Goal: Task Accomplishment & Management: Manage account settings

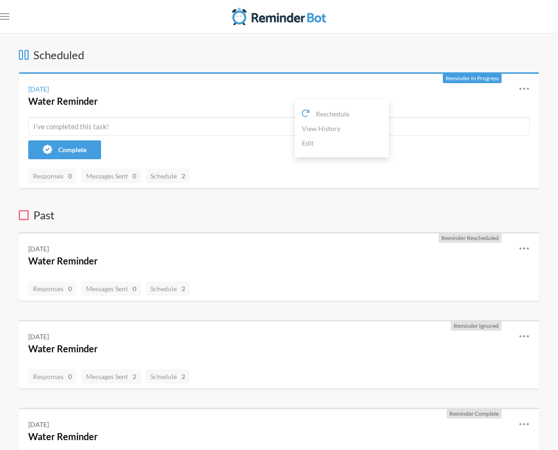
click at [520, 94] on icon at bounding box center [523, 88] width 11 height 11
click at [519, 94] on icon at bounding box center [523, 88] width 11 height 11
click at [381, 145] on link "Edit" at bounding box center [342, 143] width 80 height 15
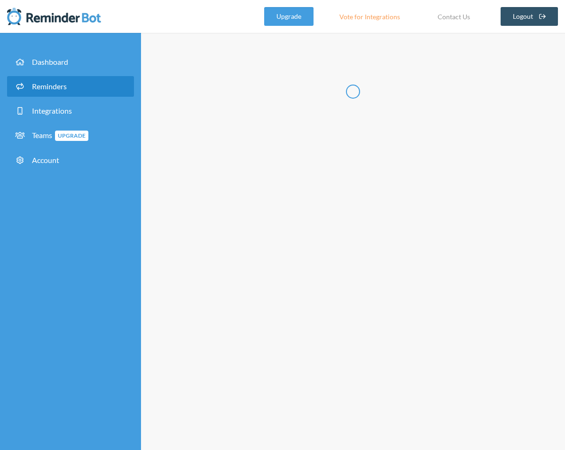
radio input "false"
radio input "true"
type input "Water Reminder"
select select "08:15:00"
select select "true"
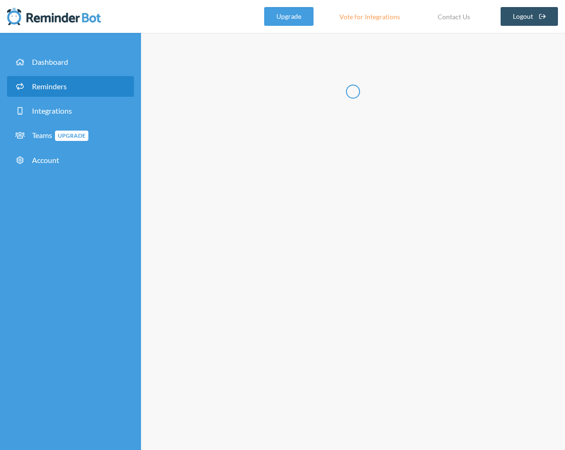
select select "08:30:00"
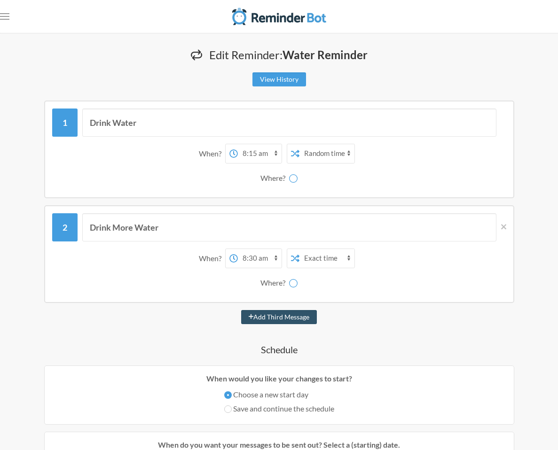
select select "spaces/AAQAjcQpXEA"
click at [334, 186] on select "[PERSON_NAME] DJY Gluten Free Girlies [PERSON_NAME]" at bounding box center [298, 178] width 70 height 19
select select "spaces/AAQA1xmkS5w"
click at [334, 173] on select "[PERSON_NAME] DJY Gluten Free Girlies [PERSON_NAME]" at bounding box center [298, 178] width 70 height 19
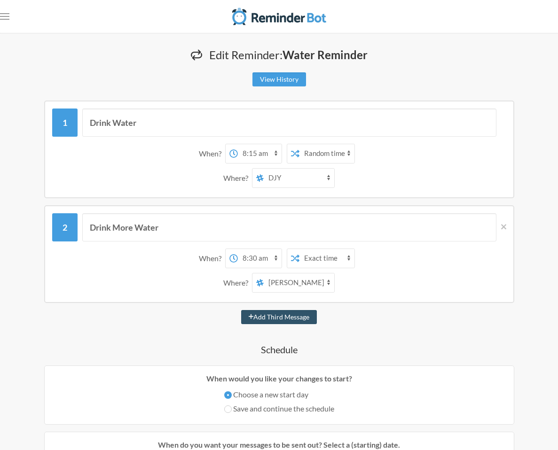
click at [281, 158] on select "12:00 am 12:15 am 12:30 am 12:45 am 1:00 am 1:15 am 1:30 am 1:45 am 2:00 am 2:1…" at bounding box center [260, 153] width 44 height 19
select select "13:00:00"
click at [281, 148] on select "12:00 am 12:15 am 12:30 am 12:45 am 1:00 am 1:15 am 1:30 am 1:45 am 2:00 am 2:1…" at bounding box center [260, 153] width 44 height 19
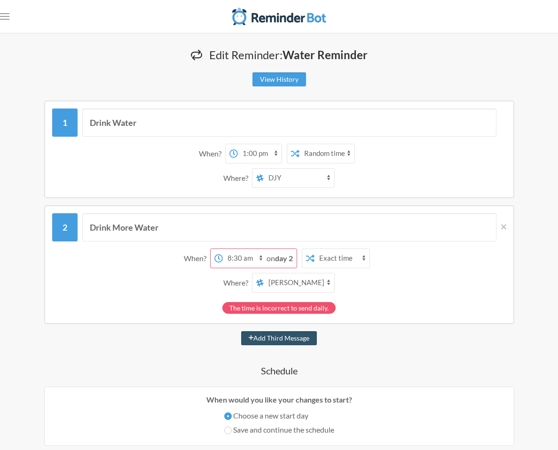
click at [334, 288] on select "[PERSON_NAME] DJY Gluten Free Girlies [PERSON_NAME]" at bounding box center [298, 282] width 70 height 19
select select "spaces/AAQA1xmkS5w"
click at [334, 278] on select "[PERSON_NAME] DJY Gluten Free Girlies [PERSON_NAME]" at bounding box center [298, 282] width 70 height 19
click at [293, 262] on strong "day 2" at bounding box center [284, 258] width 18 height 9
click at [266, 265] on select "12:00 am 12:15 am 12:30 am 12:45 am 1:00 am 1:15 am 1:30 am 1:45 am 2:00 am 2:1…" at bounding box center [245, 258] width 44 height 19
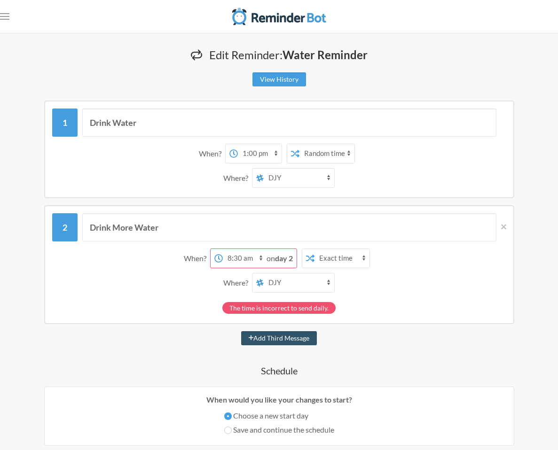
select select "13:15:00"
click at [266, 253] on select "12:00 am 12:15 am 12:30 am 12:45 am 1:00 am 1:15 am 1:30 am 1:45 am 2:00 am 2:1…" at bounding box center [245, 258] width 44 height 19
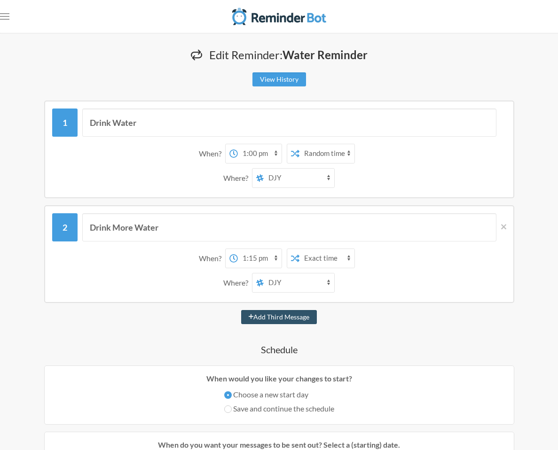
click at [281, 162] on select "12:00 am 12:15 am 12:30 am 12:45 am 1:00 am 1:15 am 1:30 am 1:45 am 2:00 am 2:1…" at bounding box center [260, 153] width 44 height 19
select select "12:45:00"
click at [281, 148] on select "12:00 am 12:15 am 12:30 am 12:45 am 1:00 am 1:15 am 1:30 am 1:45 am 2:00 am 2:1…" at bounding box center [260, 153] width 44 height 19
click at [281, 260] on select "12:00 am 12:15 am 12:30 am 12:45 am 1:00 am 1:15 am 1:30 am 1:45 am 2:00 am 2:1…" at bounding box center [260, 258] width 44 height 19
click at [281, 253] on select "12:00 am 12:15 am 12:30 am 12:45 am 1:00 am 1:15 am 1:30 am 1:45 am 2:00 am 2:1…" at bounding box center [260, 258] width 44 height 19
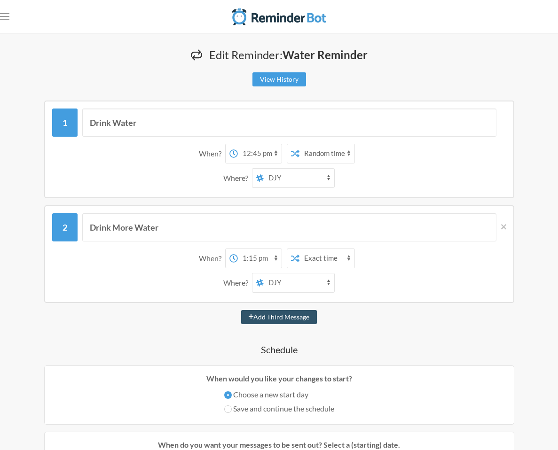
click at [281, 260] on select "12:00 am 12:15 am 12:30 am 12:45 am 1:00 am 1:15 am 1:30 am 1:45 am 2:00 am 2:1…" at bounding box center [260, 258] width 44 height 19
select select "13:00:00"
click at [281, 253] on select "12:00 am 12:15 am 12:30 am 12:45 am 1:00 am 1:15 am 1:30 am 1:45 am 2:00 am 2:1…" at bounding box center [260, 258] width 44 height 19
click at [354, 163] on select "Exact time Random time" at bounding box center [326, 153] width 55 height 19
select select "false"
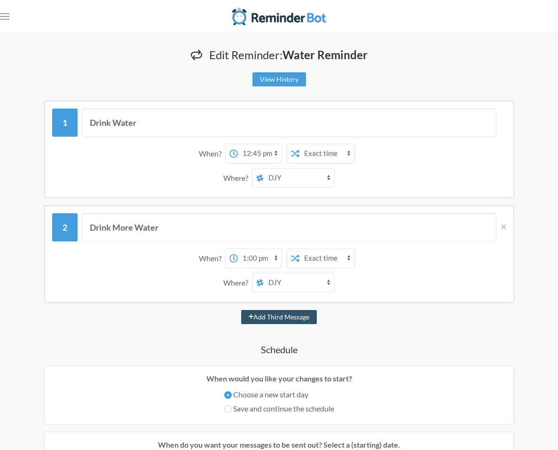
click at [354, 148] on select "Exact time Random time" at bounding box center [326, 153] width 55 height 19
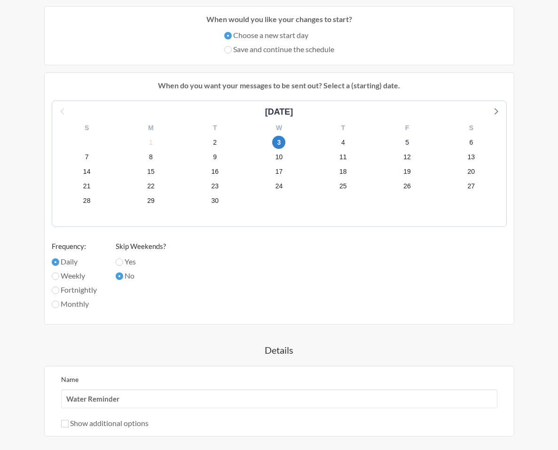
scroll to position [358, 0]
click at [221, 150] on span "2" at bounding box center [214, 143] width 13 height 13
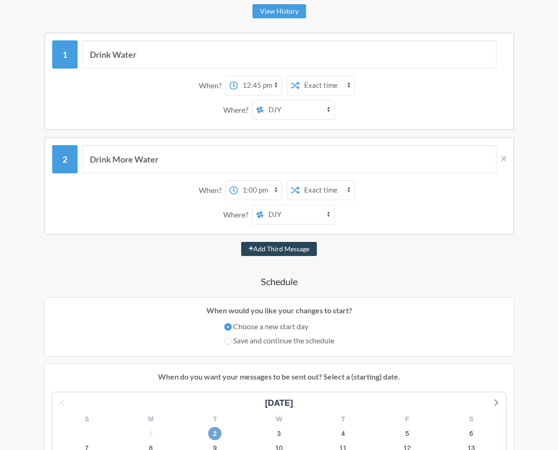
scroll to position [57, 0]
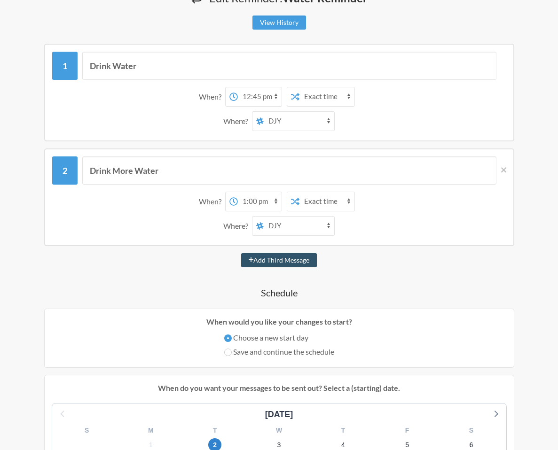
click at [281, 99] on select "12:00 am 12:15 am 12:30 am 12:45 am 1:00 am 1:15 am 1:30 am 1:45 am 2:00 am 2:1…" at bounding box center [260, 96] width 44 height 19
select select "12:30:00"
click at [281, 92] on select "12:00 am 12:15 am 12:30 am 12:45 am 1:00 am 1:15 am 1:30 am 1:45 am 2:00 am 2:1…" at bounding box center [260, 96] width 44 height 19
click at [281, 209] on select "12:00 am 12:15 am 12:30 am 12:45 am 1:00 am 1:15 am 1:30 am 1:45 am 2:00 am 2:1…" at bounding box center [260, 201] width 44 height 19
select select "12:45:00"
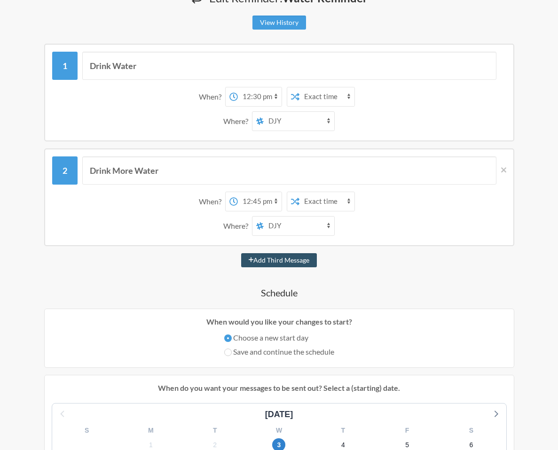
click at [281, 196] on select "12:00 am 12:15 am 12:30 am 12:45 am 1:00 am 1:15 am 1:30 am 1:45 am 2:00 am 2:1…" at bounding box center [260, 201] width 44 height 19
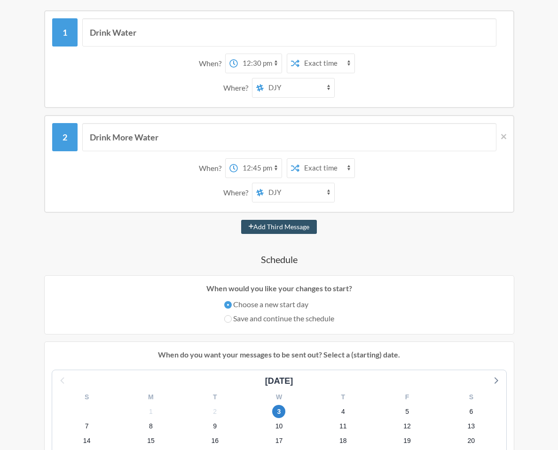
scroll to position [87, 0]
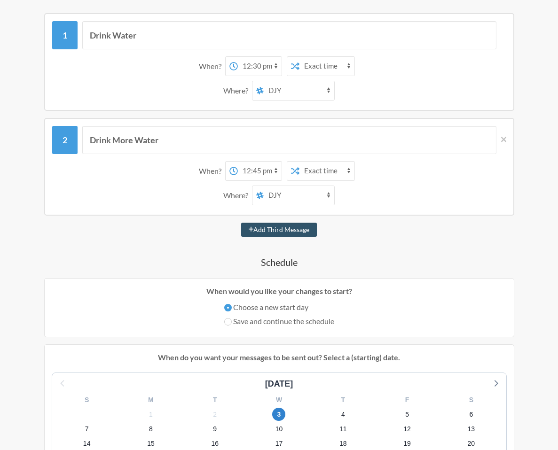
click at [281, 74] on select "12:00 am 12:15 am 12:30 am 12:45 am 1:00 am 1:15 am 1:30 am 1:45 am 2:00 am 2:1…" at bounding box center [260, 66] width 44 height 19
click at [281, 61] on select "12:00 am 12:15 am 12:30 am 12:45 am 1:00 am 1:15 am 1:30 am 1:45 am 2:00 am 2:1…" at bounding box center [260, 66] width 44 height 19
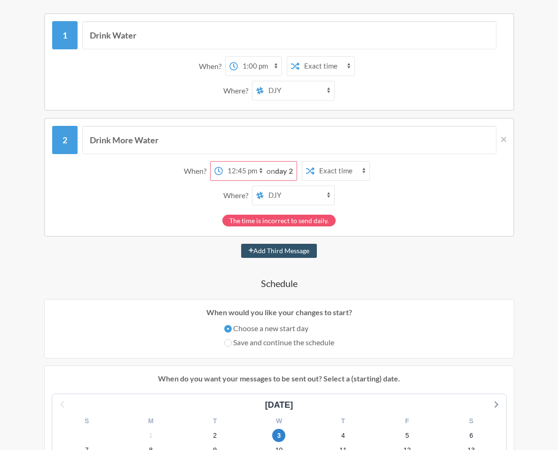
click at [281, 73] on select "12:00 am 12:15 am 12:30 am 12:45 am 1:00 am 1:15 am 1:30 am 1:45 am 2:00 am 2:1…" at bounding box center [260, 66] width 44 height 19
select select "12:45:00"
click at [281, 61] on select "12:00 am 12:15 am 12:30 am 12:45 am 1:00 am 1:15 am 1:30 am 1:45 am 2:00 am 2:1…" at bounding box center [260, 66] width 44 height 19
click at [266, 180] on select "12:00 am 12:15 am 12:30 am 12:45 am 1:00 am 1:15 am 1:30 am 1:45 am 2:00 am 2:1…" at bounding box center [245, 171] width 44 height 19
select select "13:00:00"
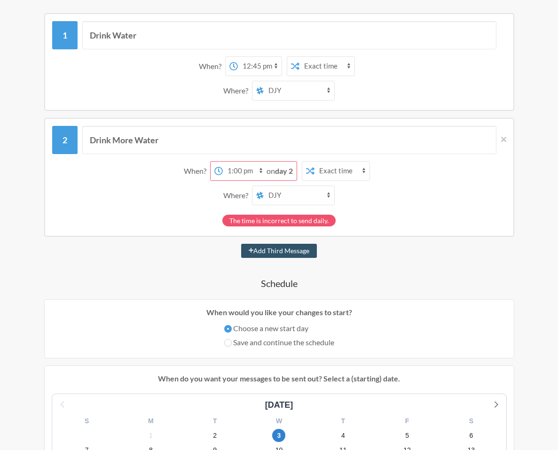
click at [266, 166] on select "12:00 am 12:15 am 12:30 am 12:45 am 1:00 am 1:15 am 1:30 am 1:45 am 2:00 am 2:1…" at bounding box center [245, 171] width 44 height 19
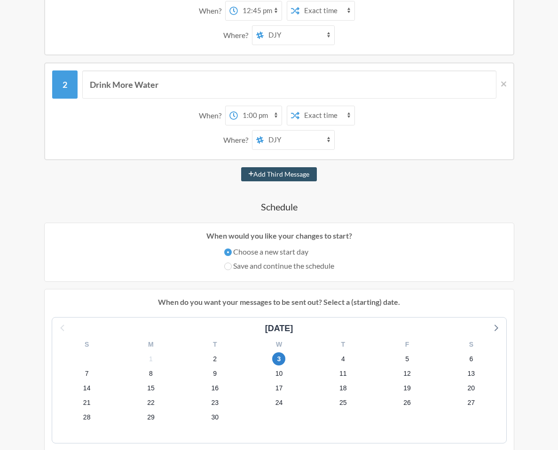
scroll to position [178, 0]
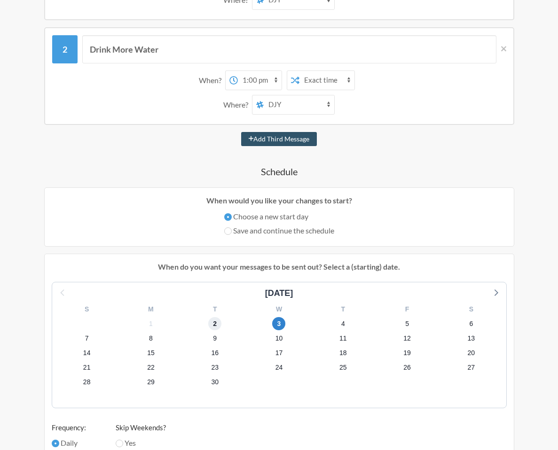
click at [221, 330] on span "2" at bounding box center [214, 323] width 13 height 13
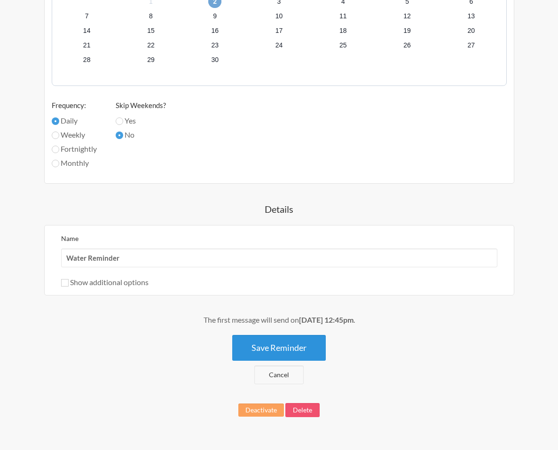
scroll to position [552, 0]
click at [325, 335] on button "Save Reminder" at bounding box center [278, 348] width 93 height 26
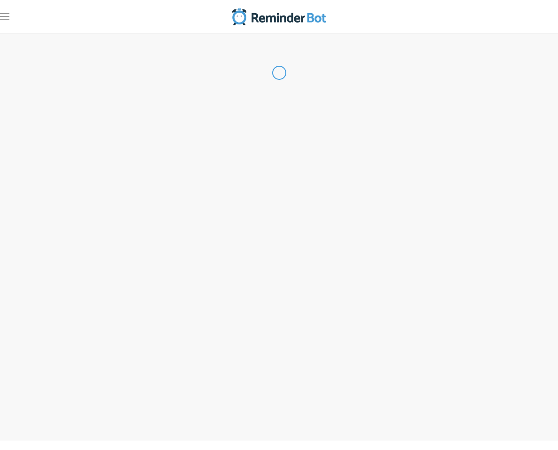
scroll to position [0, 0]
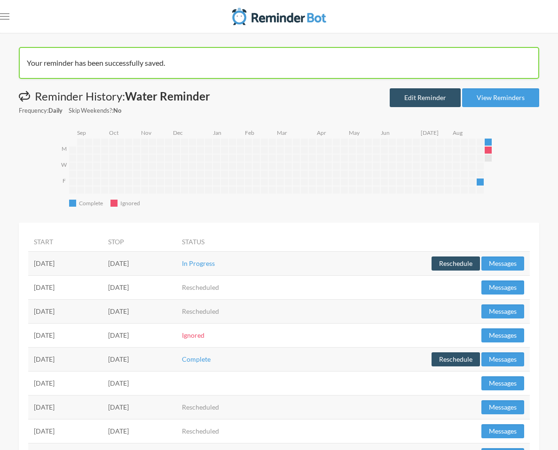
click at [0, 0] on ul "Dashboard Reminders Integrations Teams Upgrade Account" at bounding box center [0, 0] width 0 height 0
click at [0, 0] on link "Dashboard" at bounding box center [0, 0] width 0 height 0
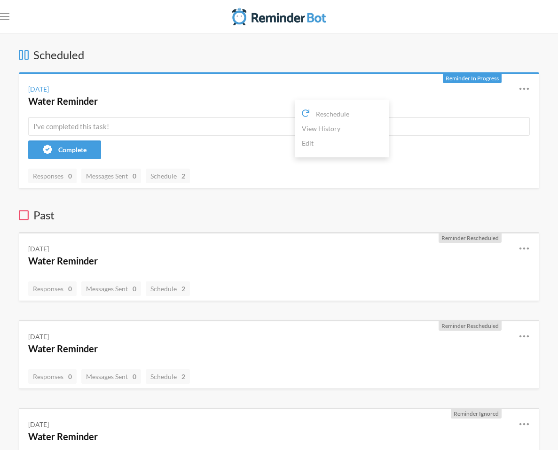
click at [528, 94] on icon at bounding box center [523, 88] width 11 height 11
click at [381, 146] on link "Edit" at bounding box center [342, 143] width 80 height 15
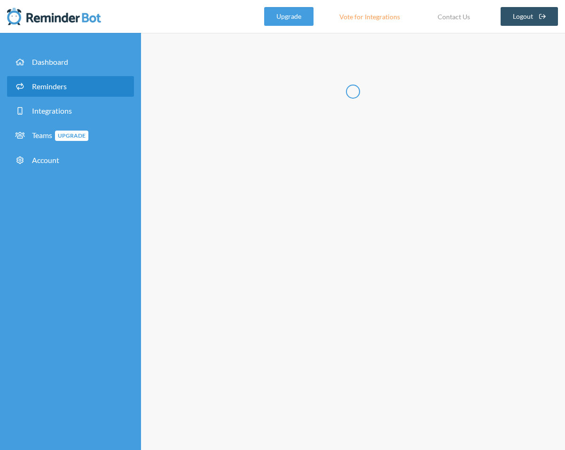
radio input "false"
radio input "true"
type input "Water Reminder"
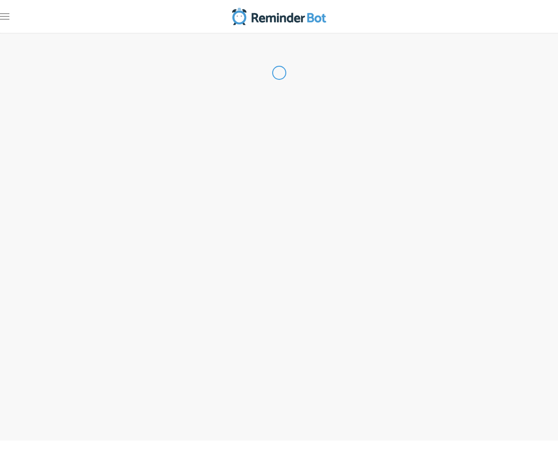
select select "12:45:00"
select select "13:00:00"
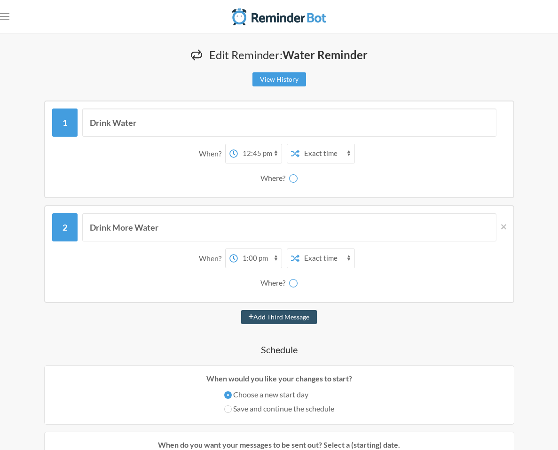
select select "spaces/AAQAjcQpXEA"
click at [334, 185] on select "[PERSON_NAME] DJY Gluten Free Girlies [PERSON_NAME]" at bounding box center [298, 178] width 70 height 19
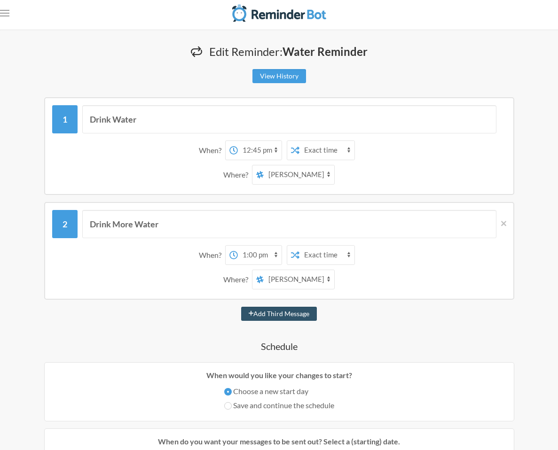
scroll to position [4, 0]
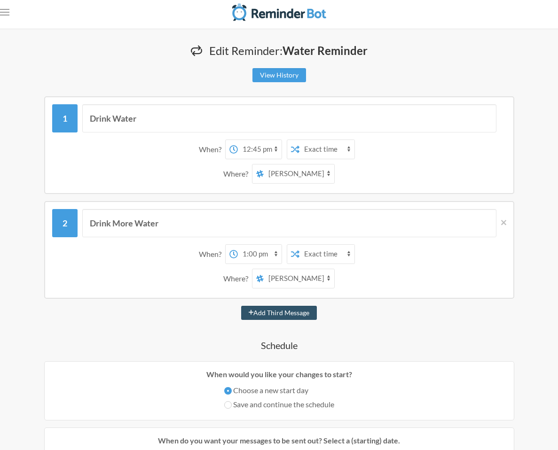
click at [334, 175] on select "[PERSON_NAME] DJY Gluten Free Girlies [PERSON_NAME]" at bounding box center [298, 173] width 70 height 19
select select "spaces/AAQAso6gb0g"
click at [334, 169] on select "[PERSON_NAME] DJY Gluten Free Girlies [PERSON_NAME]" at bounding box center [298, 173] width 70 height 19
click at [334, 173] on select "[PERSON_NAME] DJY Gluten Free Girlies [PERSON_NAME]" at bounding box center [298, 173] width 70 height 19
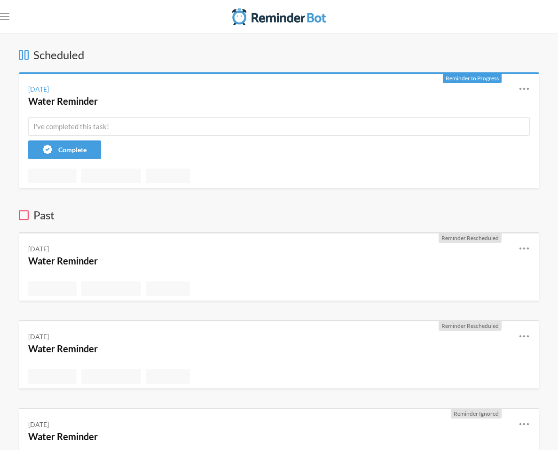
click at [0, 0] on link "Reminders" at bounding box center [0, 0] width 0 height 0
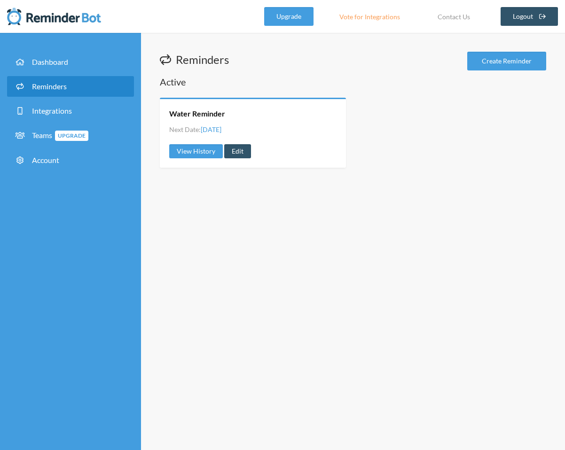
click at [49, 22] on img at bounding box center [54, 16] width 94 height 19
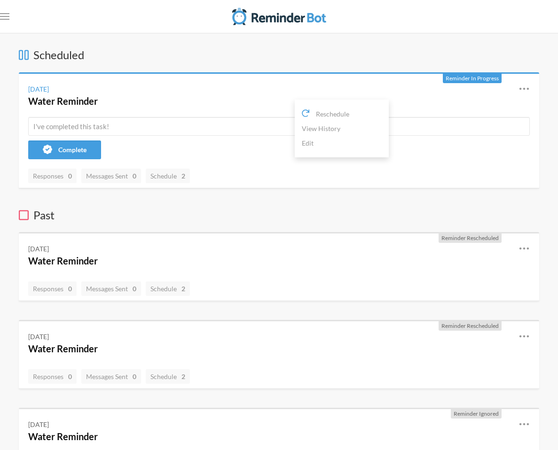
click at [523, 92] on icon at bounding box center [523, 88] width 11 height 11
click at [381, 132] on link "View History" at bounding box center [342, 128] width 80 height 15
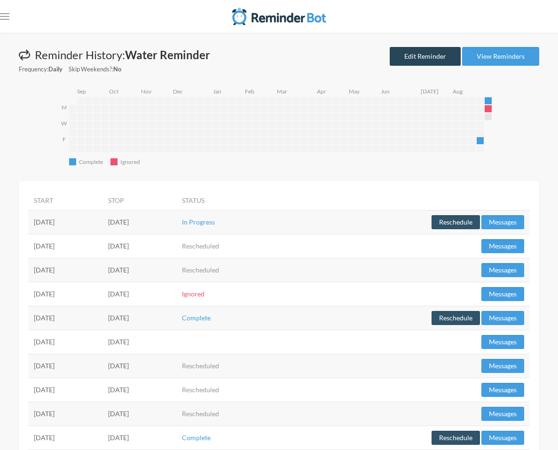
click at [439, 64] on link "Edit Reminder" at bounding box center [424, 56] width 71 height 19
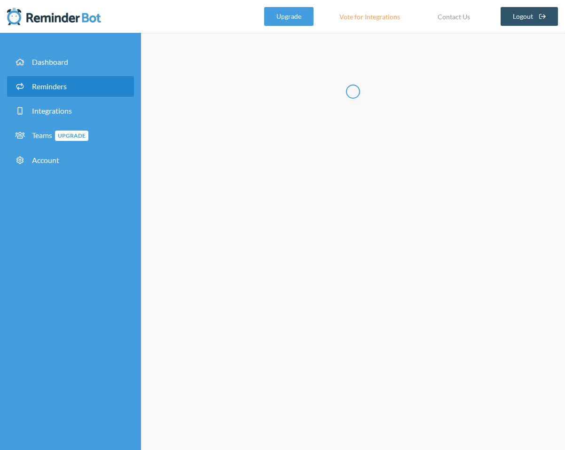
radio input "false"
radio input "true"
type input "Water Reminder"
select select "12:45:00"
select select "13:00:00"
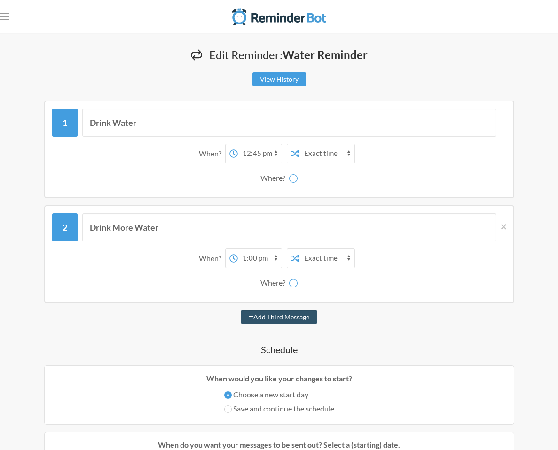
select select "spaces/AAQAjcQpXEA"
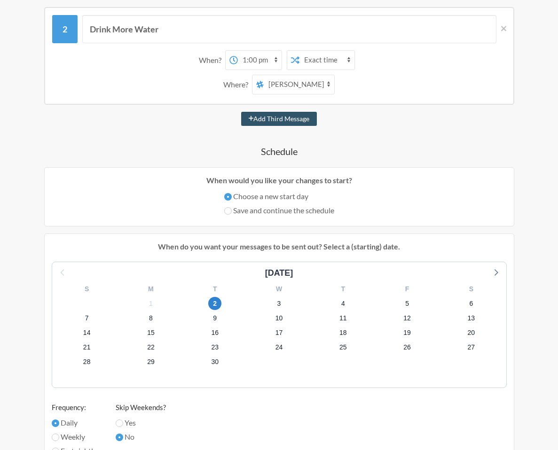
scroll to position [79, 0]
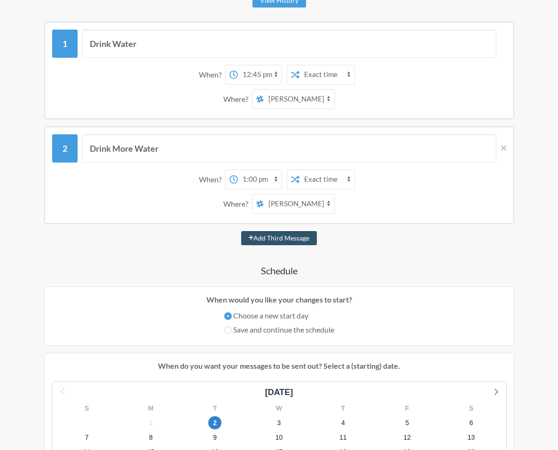
click at [334, 209] on select "[PERSON_NAME] DJY Gluten Free Girlies [PERSON_NAME]" at bounding box center [298, 203] width 70 height 19
select select "spaces/AAQA1xmkS5w"
click at [334, 199] on select "[PERSON_NAME] DJY Gluten Free Girlies [PERSON_NAME]" at bounding box center [298, 203] width 70 height 19
click at [334, 108] on select "[PERSON_NAME] DJY Gluten Free Girlies [PERSON_NAME]" at bounding box center [298, 99] width 70 height 19
select select "spaces/AAQA1xmkS5w"
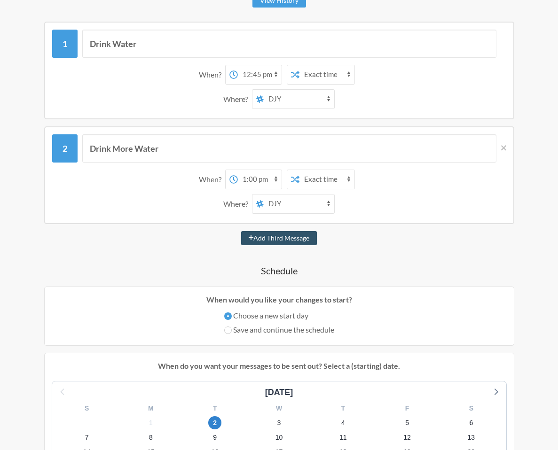
click at [334, 94] on select "[PERSON_NAME] DJY Gluten Free Girlies [PERSON_NAME]" at bounding box center [298, 99] width 70 height 19
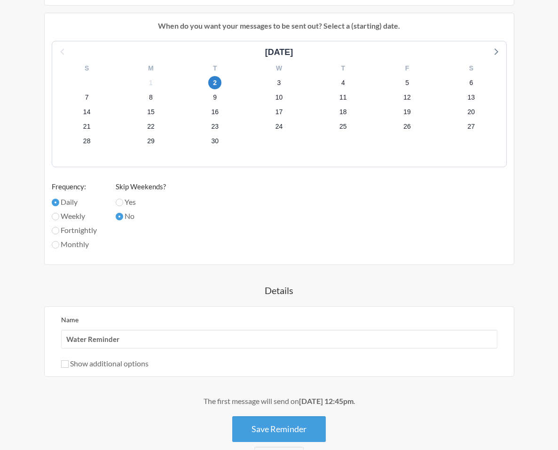
scroll to position [159, 0]
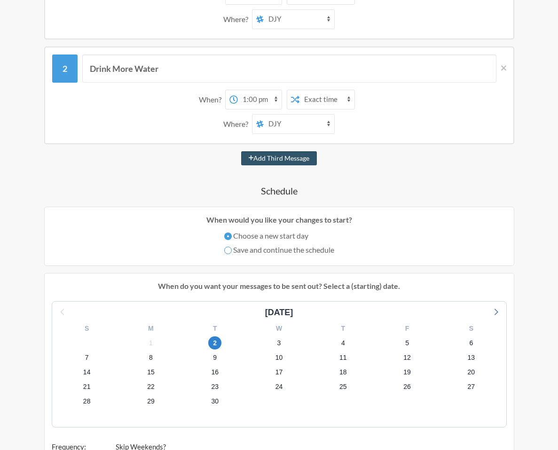
click at [232, 254] on input "Save and continue the schedule" at bounding box center [228, 251] width 8 height 8
radio input "true"
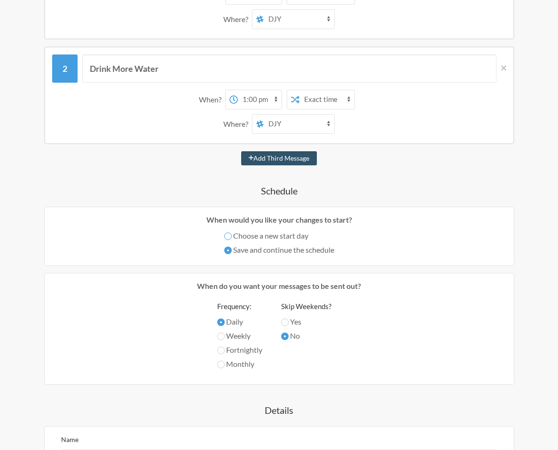
click at [232, 240] on input "Choose a new start day" at bounding box center [228, 236] width 8 height 8
radio input "true"
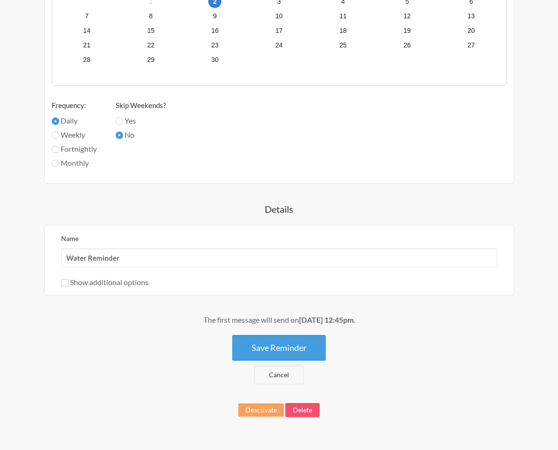
scroll to position [514, 0]
click at [325, 355] on button "Save Reminder" at bounding box center [278, 348] width 93 height 26
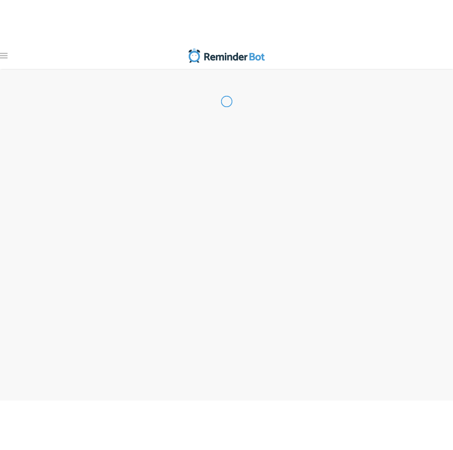
scroll to position [0, 0]
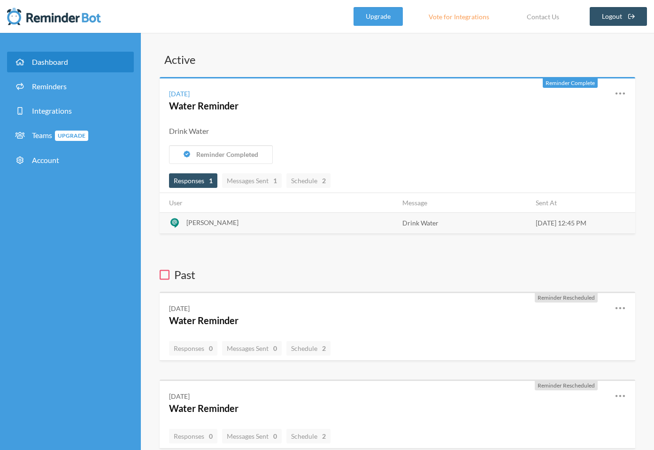
click at [50, 62] on span "Dashboard" at bounding box center [50, 61] width 36 height 9
